Goal: Use online tool/utility: Utilize a website feature to perform a specific function

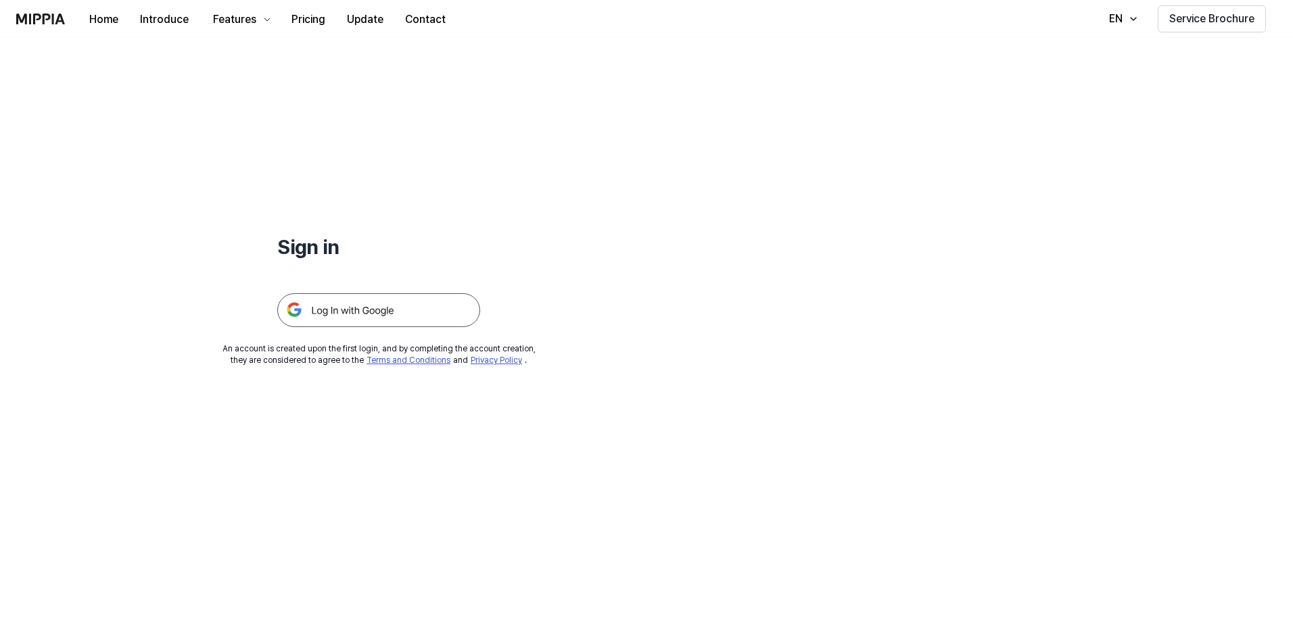
click at [383, 316] on img at bounding box center [378, 310] width 203 height 34
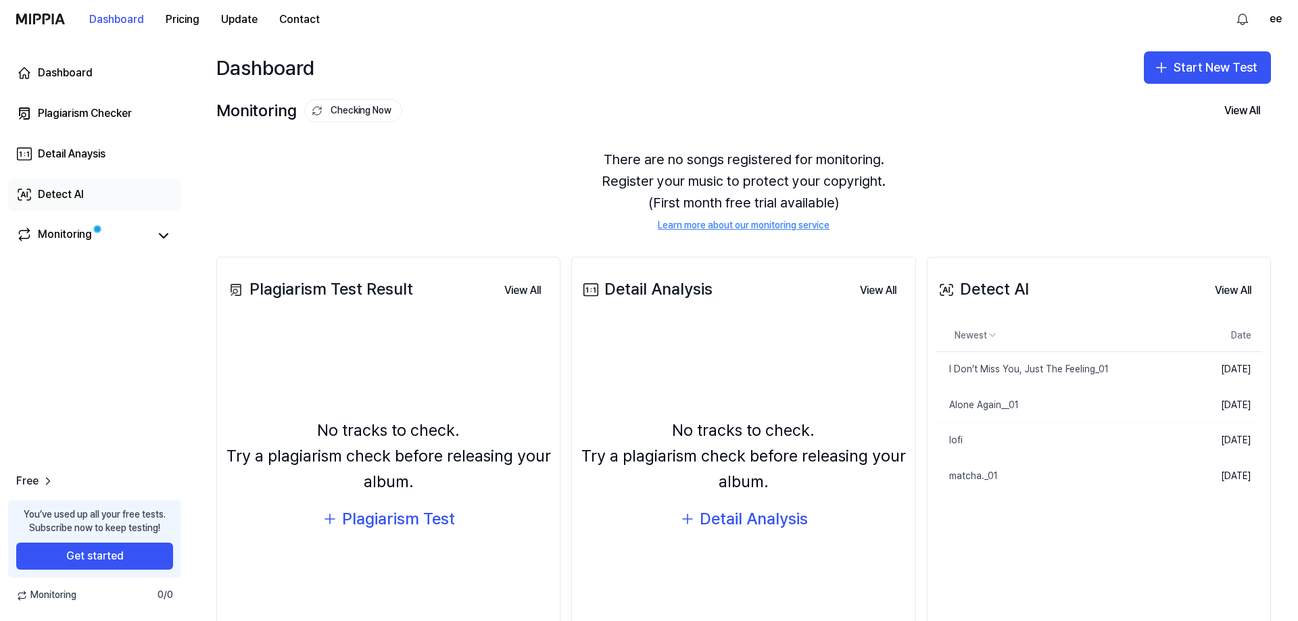
click at [109, 196] on link "Detect AI" at bounding box center [94, 194] width 173 height 32
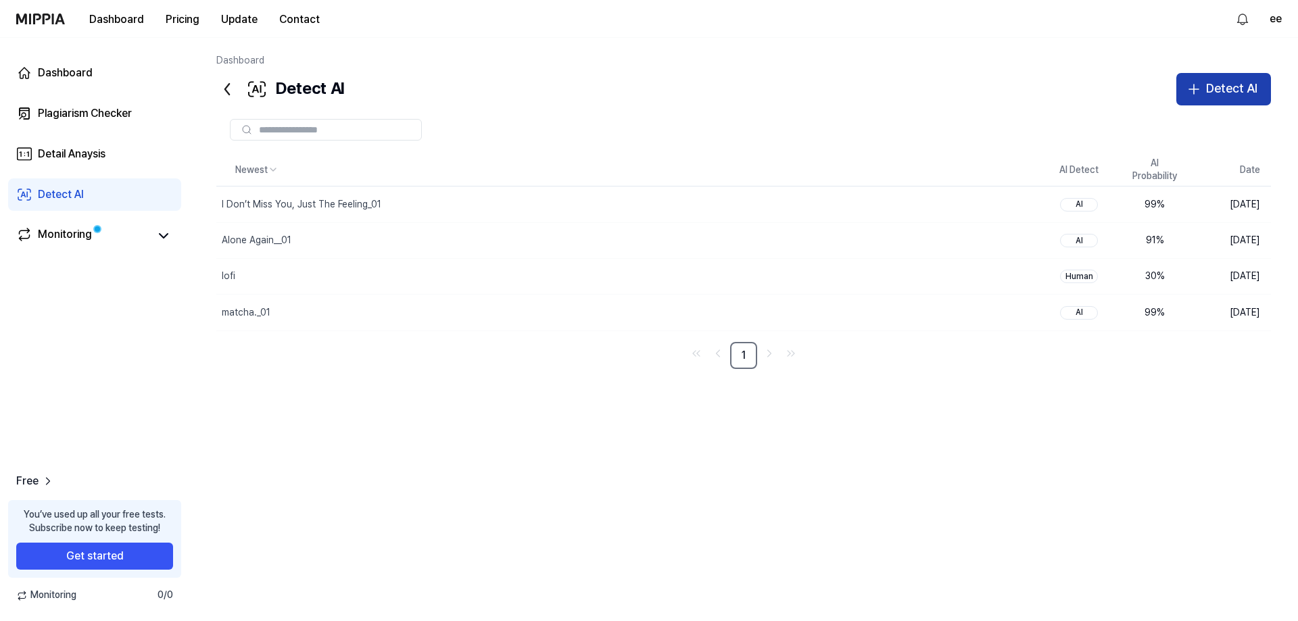
click at [1224, 79] on div "Detect AI" at bounding box center [1231, 89] width 51 height 20
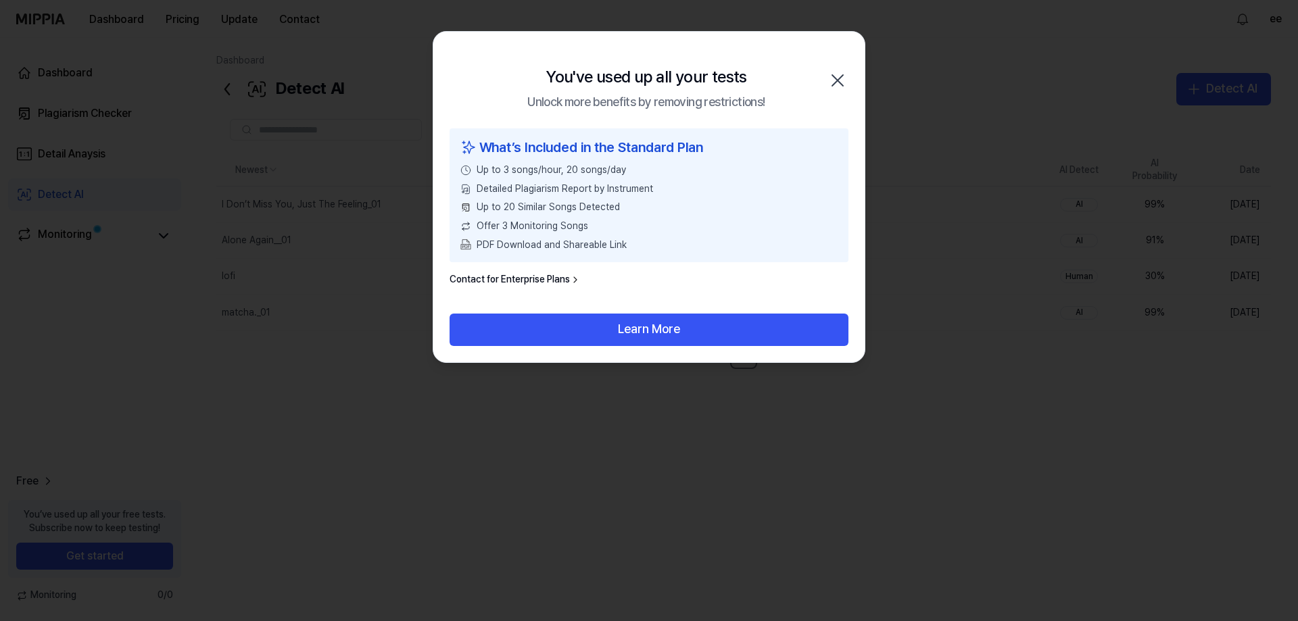
click at [839, 79] on icon "button" at bounding box center [837, 80] width 11 height 11
